Goal: Check status: Check status

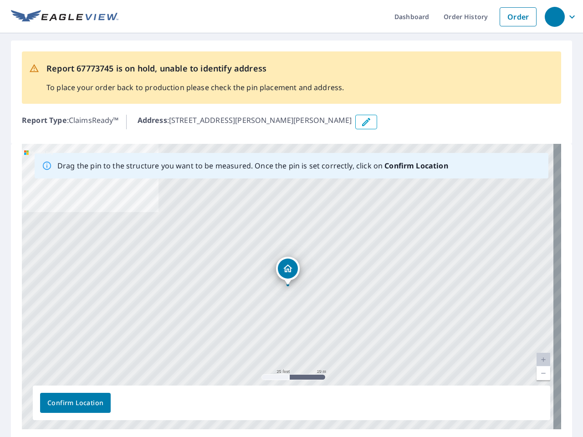
click at [291, 219] on div "[STREET_ADDRESS][PERSON_NAME][PERSON_NAME]" at bounding box center [291, 286] width 539 height 285
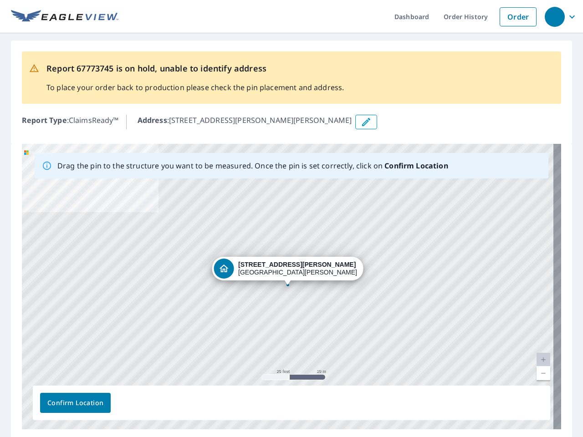
click at [554, 16] on div "button" at bounding box center [555, 17] width 20 height 20
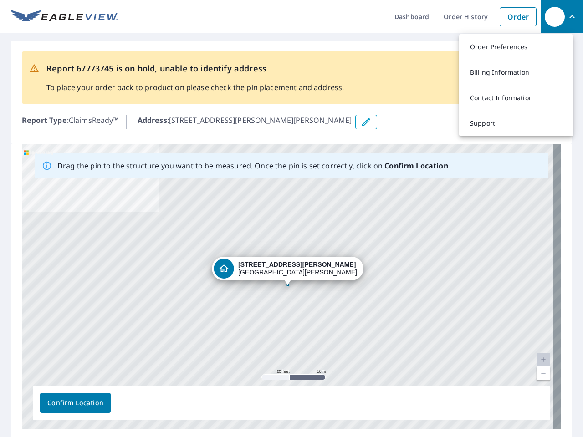
click at [361, 122] on icon "button" at bounding box center [366, 122] width 11 height 11
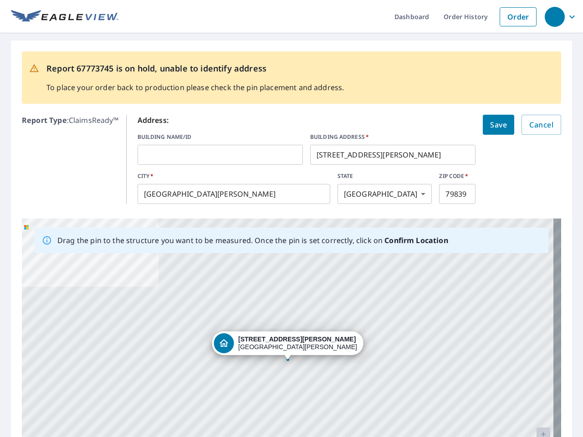
click at [287, 286] on div "[STREET_ADDRESS][PERSON_NAME][PERSON_NAME]" at bounding box center [291, 361] width 539 height 285
click at [535, 360] on div "[STREET_ADDRESS][PERSON_NAME][PERSON_NAME]" at bounding box center [291, 361] width 539 height 285
click at [535, 373] on div "[STREET_ADDRESS][PERSON_NAME][PERSON_NAME]" at bounding box center [291, 361] width 539 height 285
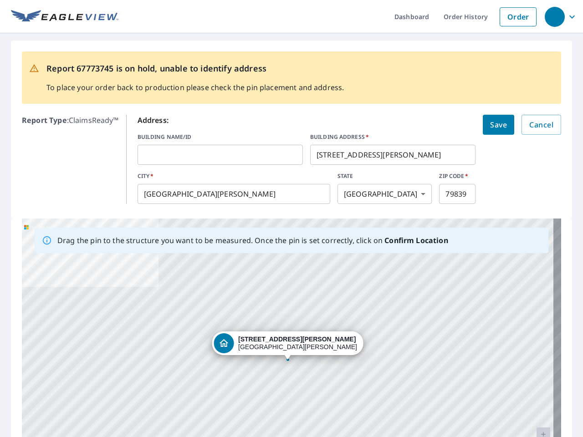
click at [75, 403] on div "[STREET_ADDRESS][PERSON_NAME][PERSON_NAME]" at bounding box center [291, 361] width 539 height 285
